Goal: Task Accomplishment & Management: Manage account settings

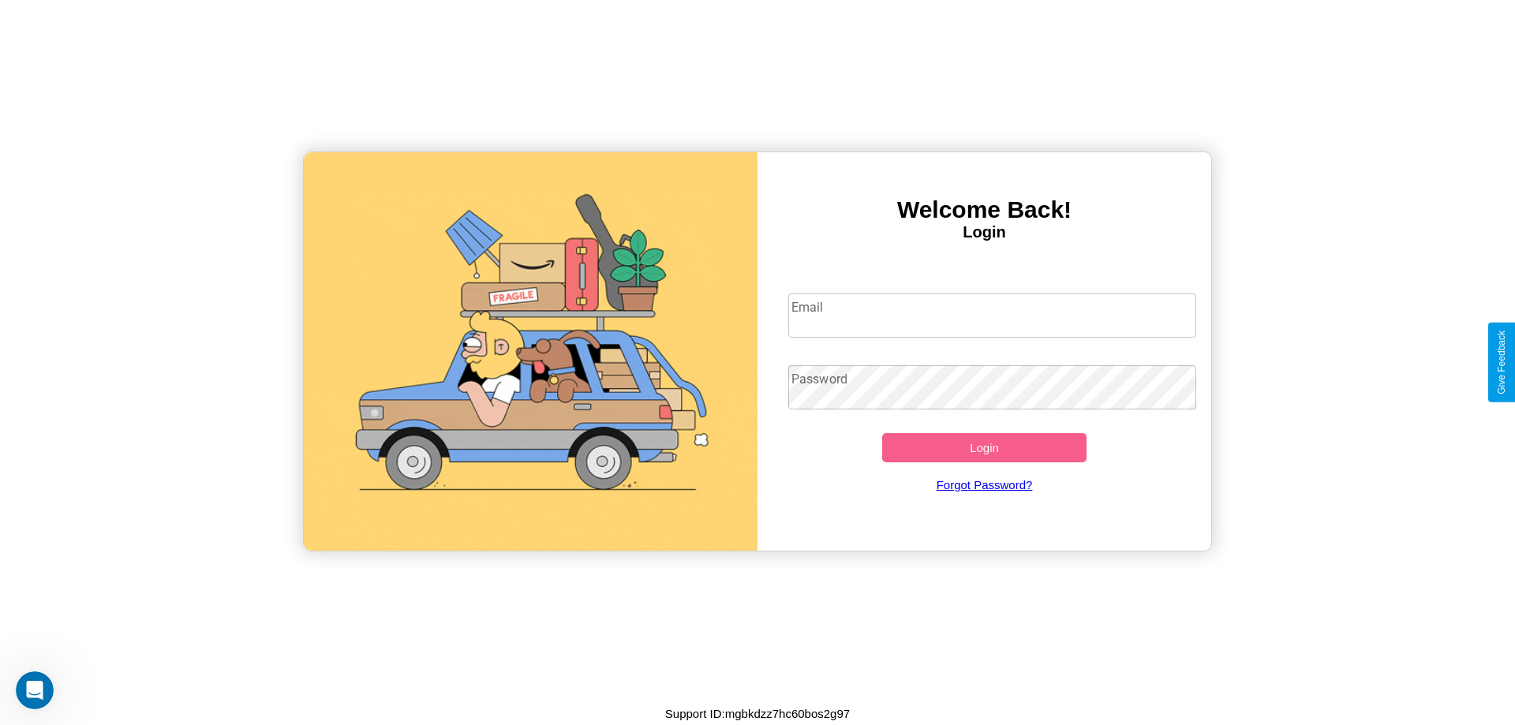
click at [992, 315] on input "Email" at bounding box center [992, 316] width 409 height 44
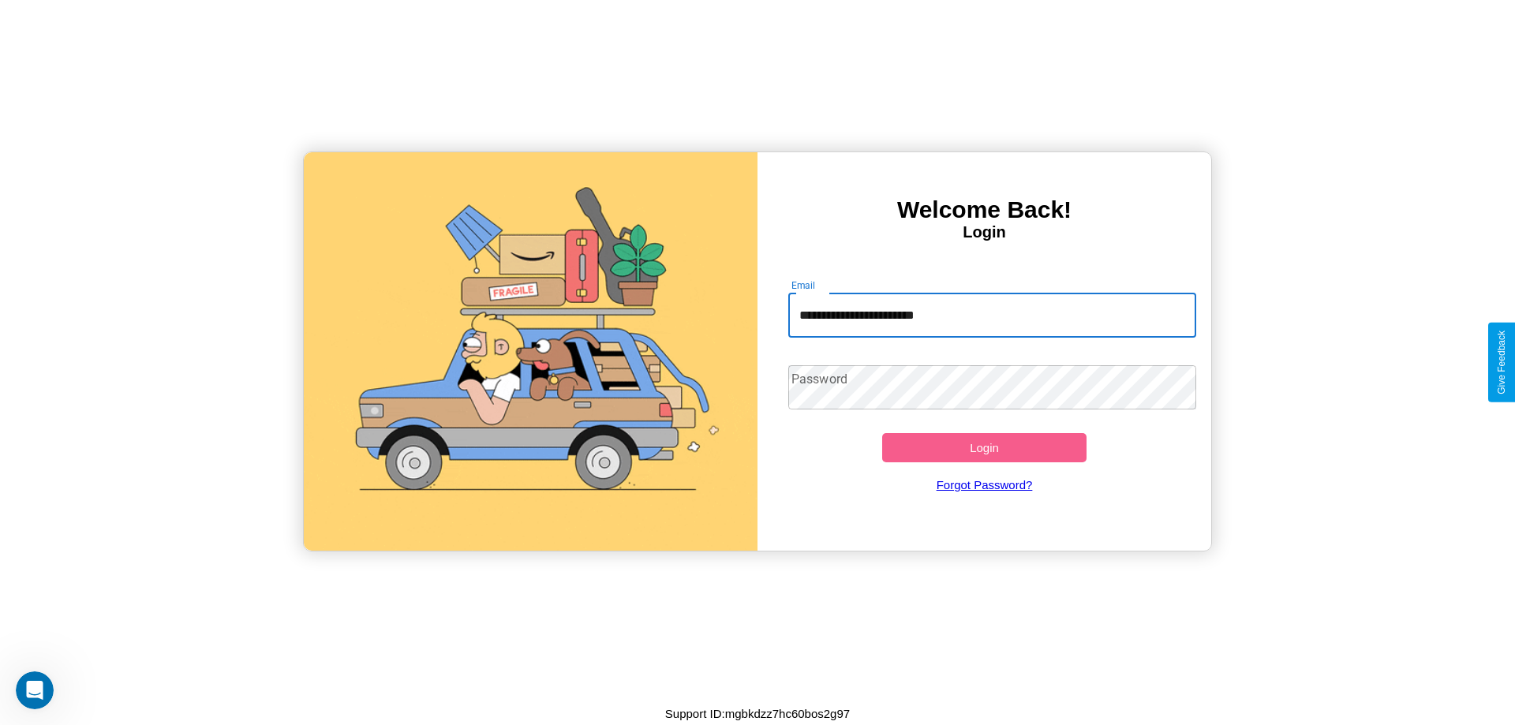
type input "**********"
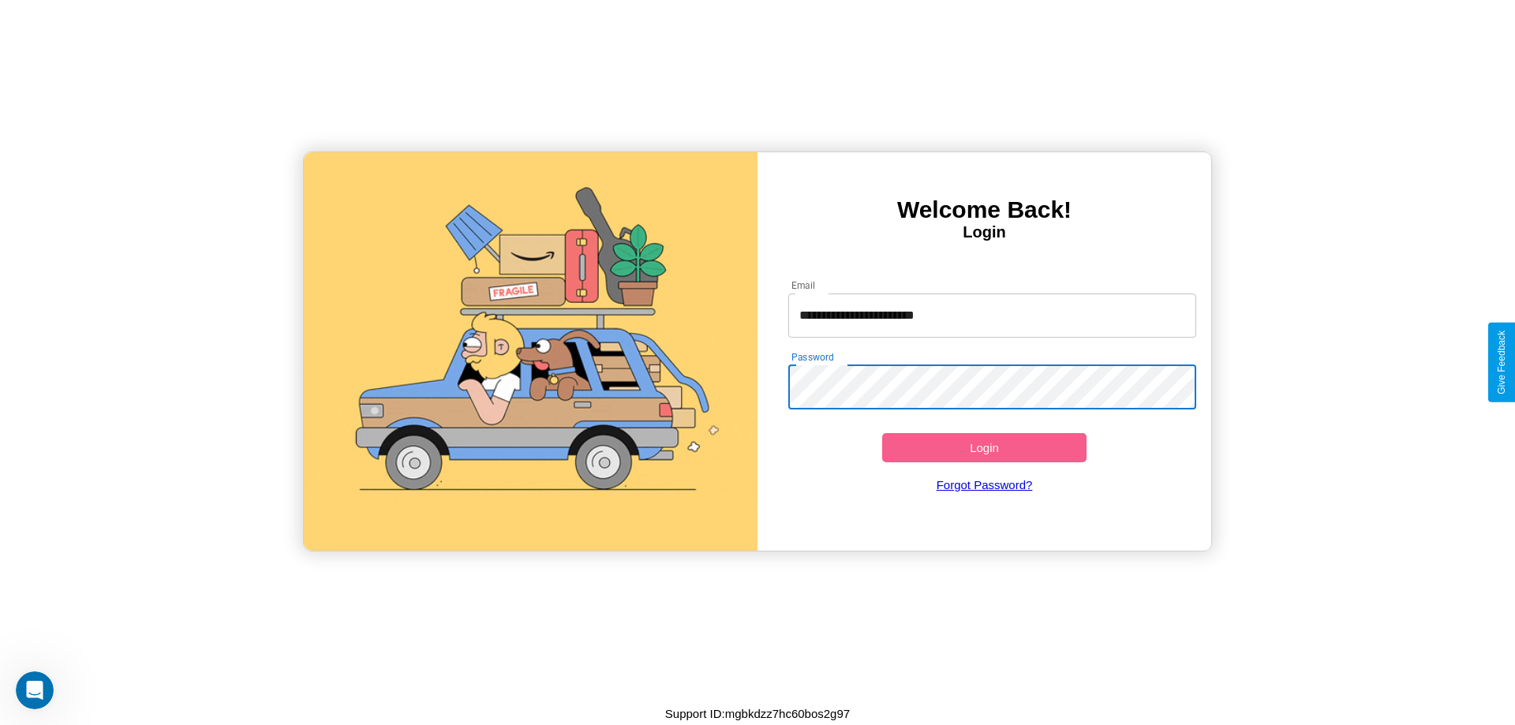
click at [984, 448] on button "Login" at bounding box center [984, 447] width 204 height 29
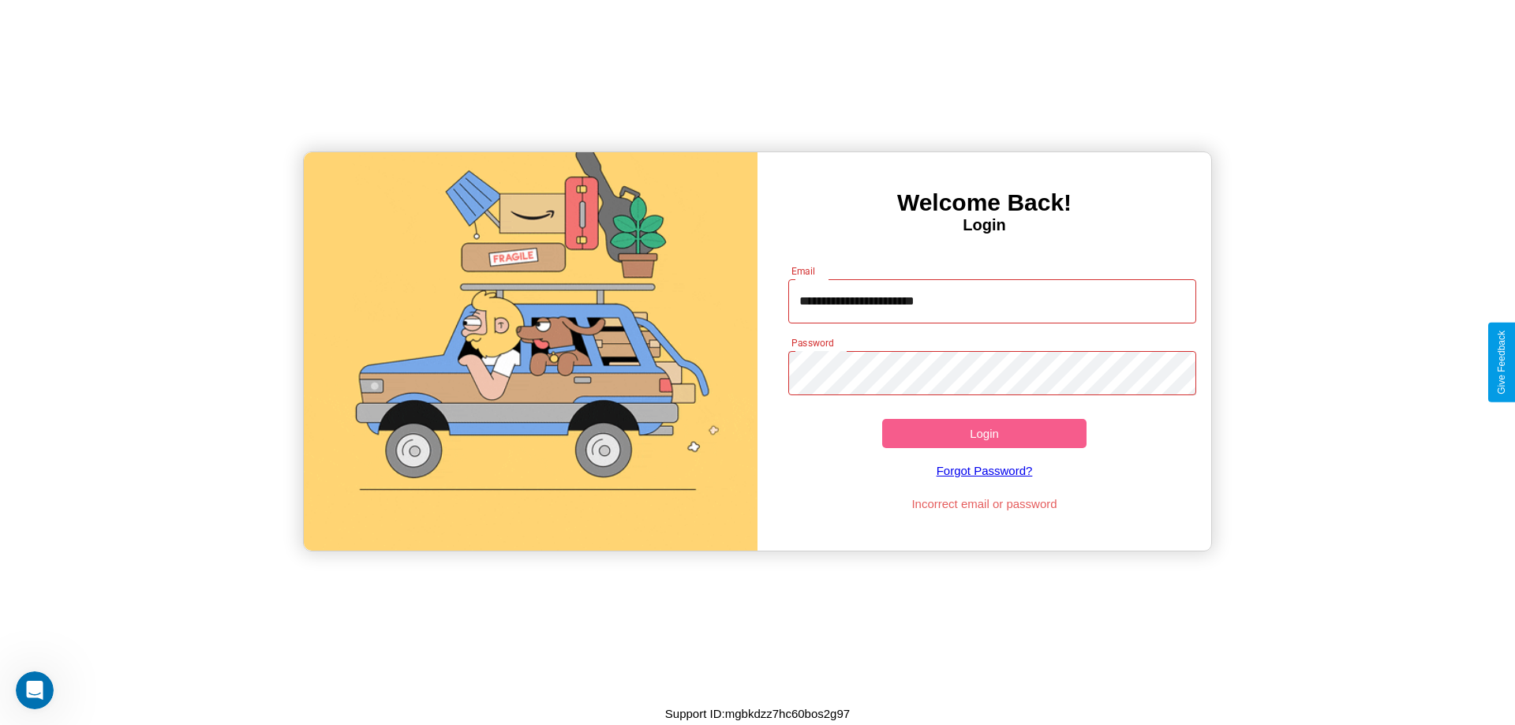
click at [984, 433] on button "Login" at bounding box center [984, 433] width 204 height 29
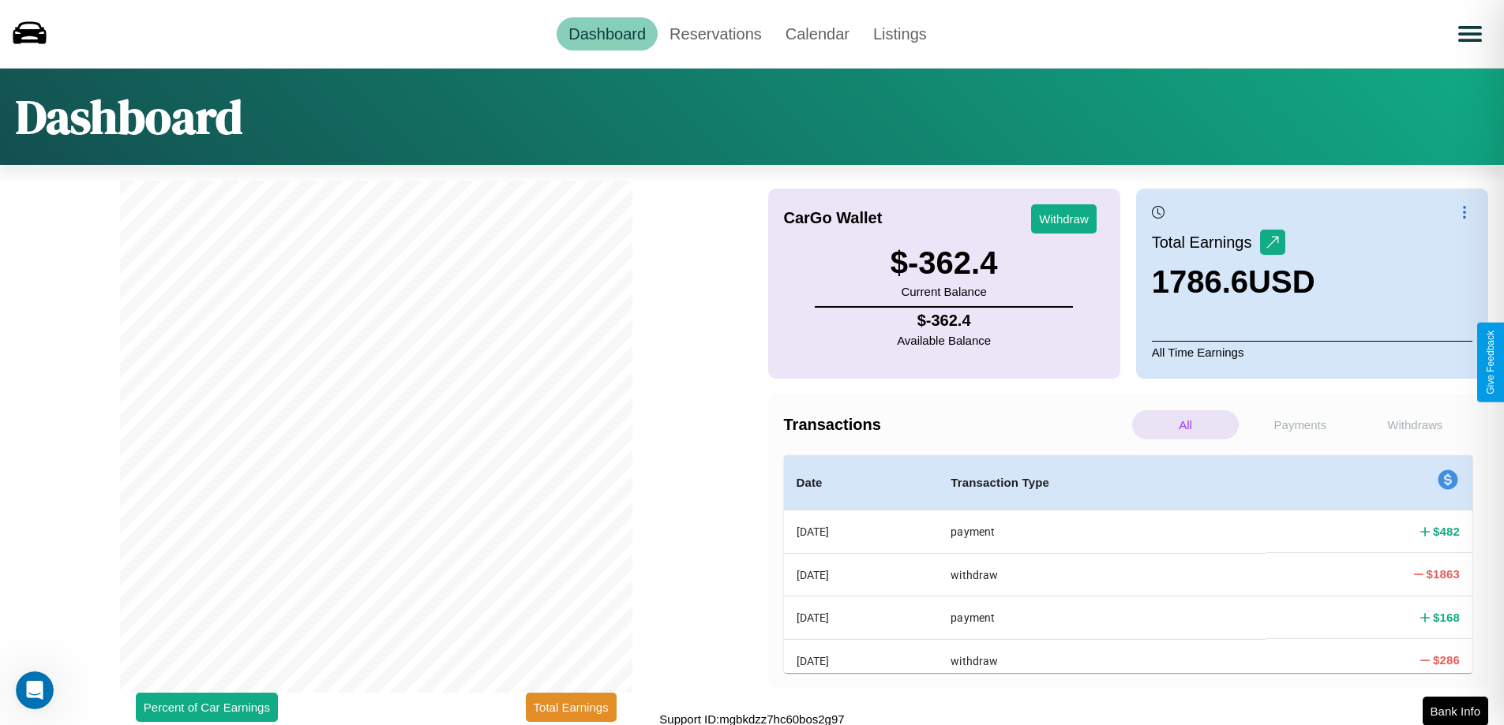
click at [1414, 425] on p "Withdraws" at bounding box center [1414, 424] width 107 height 29
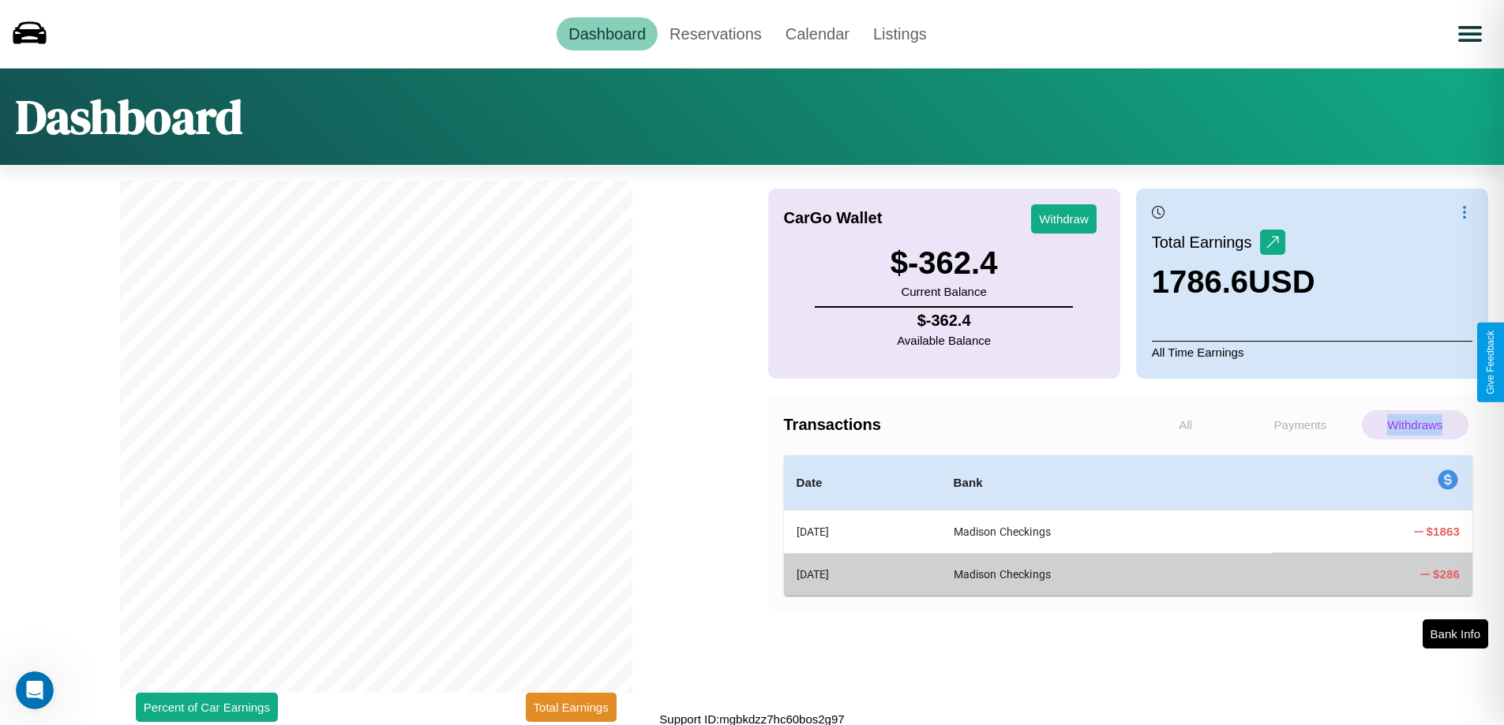
click at [1414, 425] on p "Withdraws" at bounding box center [1414, 424] width 107 height 29
click at [1299, 425] on p "Payments" at bounding box center [1299, 424] width 107 height 29
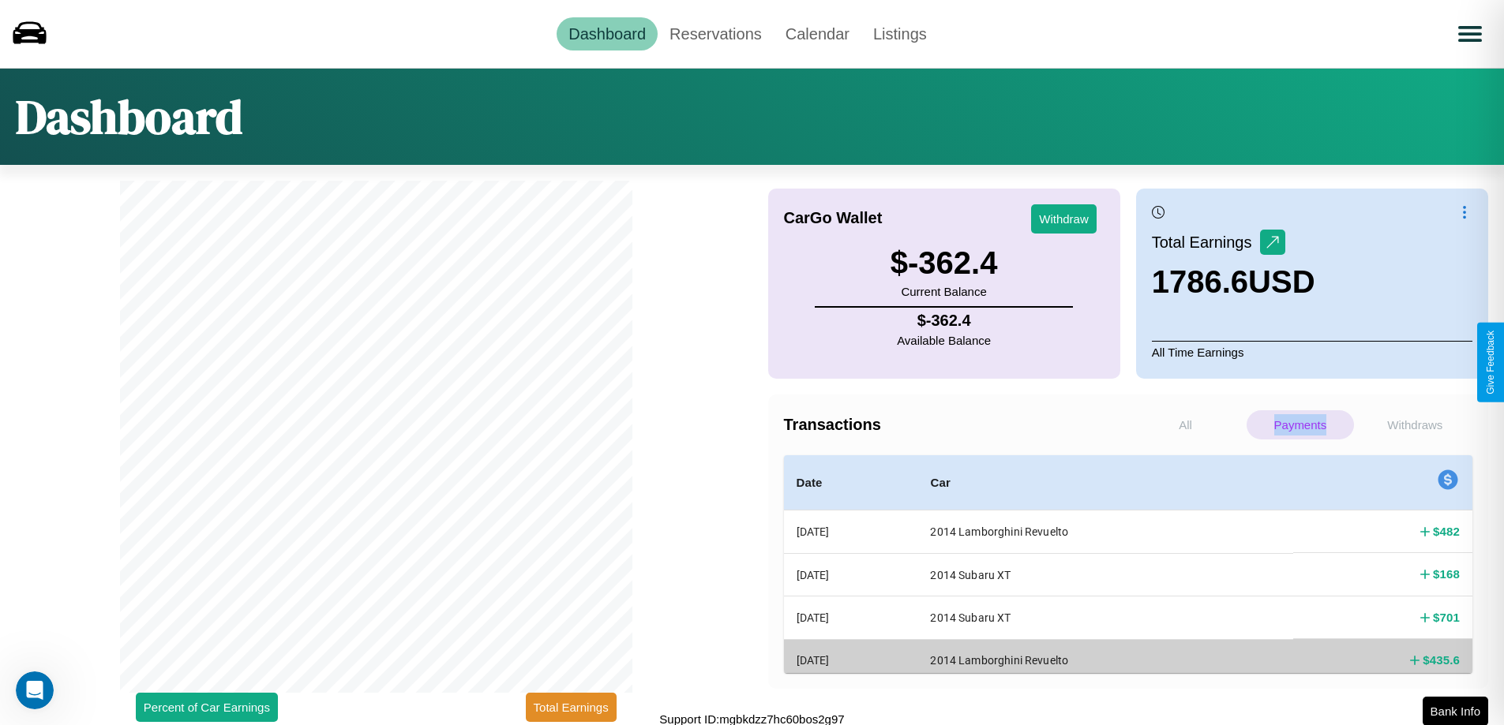
click at [1299, 425] on p "Payments" at bounding box center [1299, 424] width 107 height 29
click at [1063, 219] on button "Withdraw" at bounding box center [1064, 218] width 66 height 29
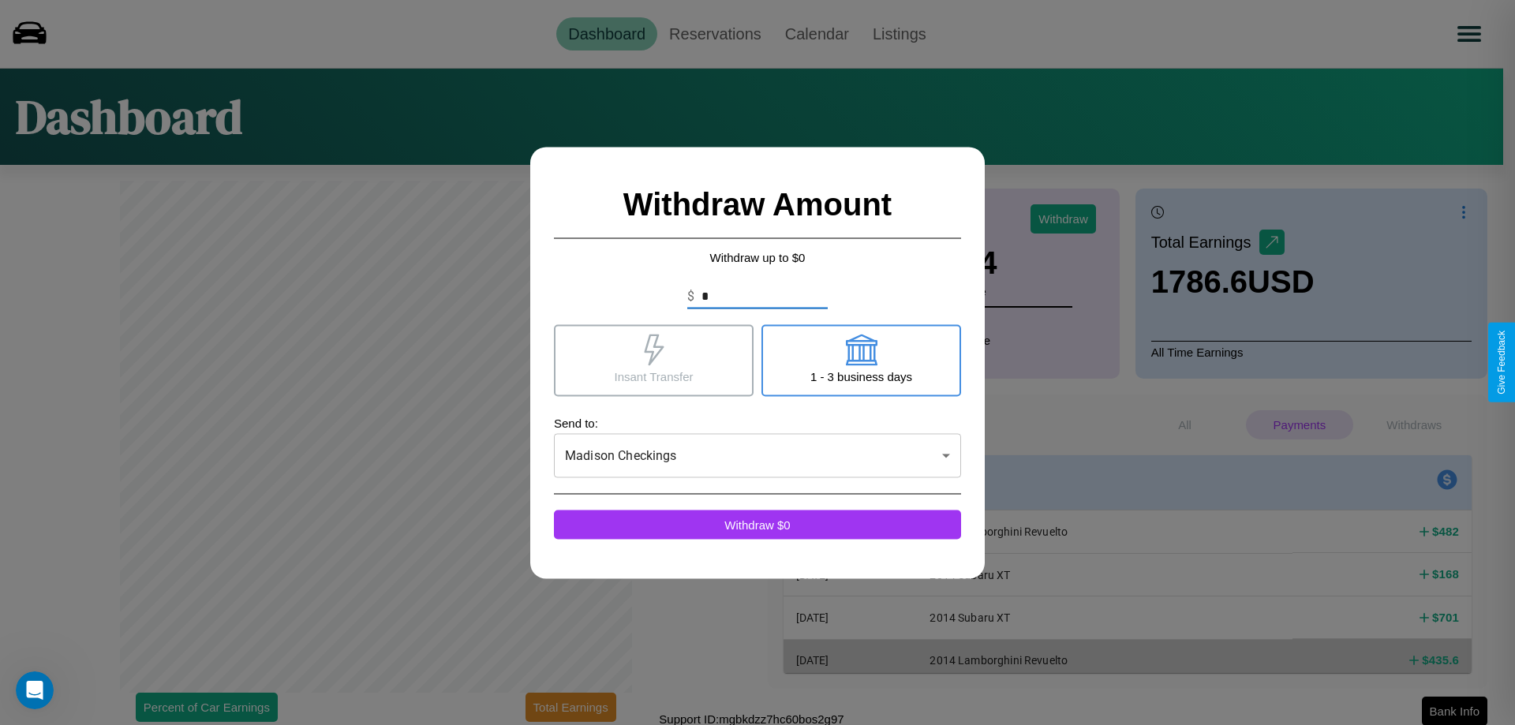
click at [861, 360] on icon at bounding box center [861, 350] width 32 height 32
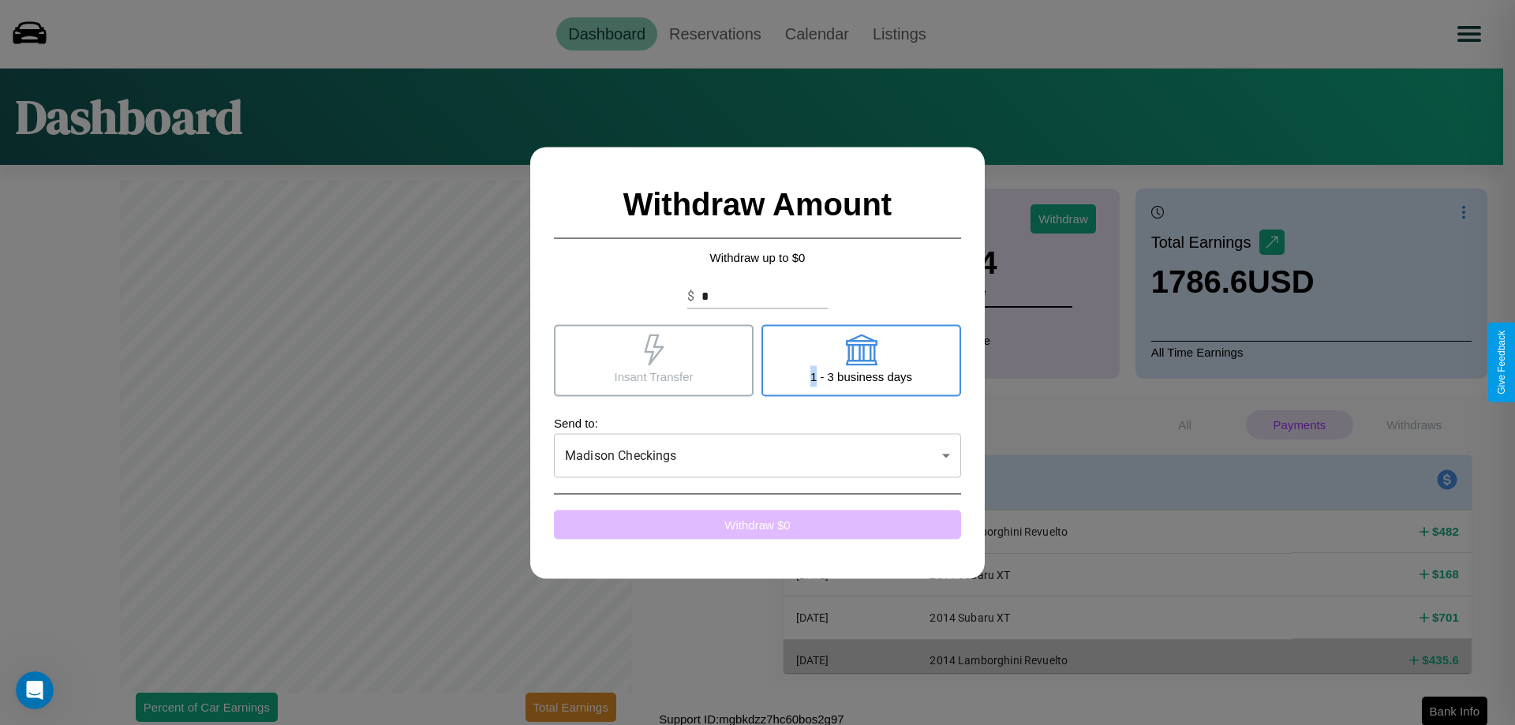
click at [758, 524] on button "Withdraw $ 0" at bounding box center [757, 524] width 407 height 29
